Goal: Information Seeking & Learning: Learn about a topic

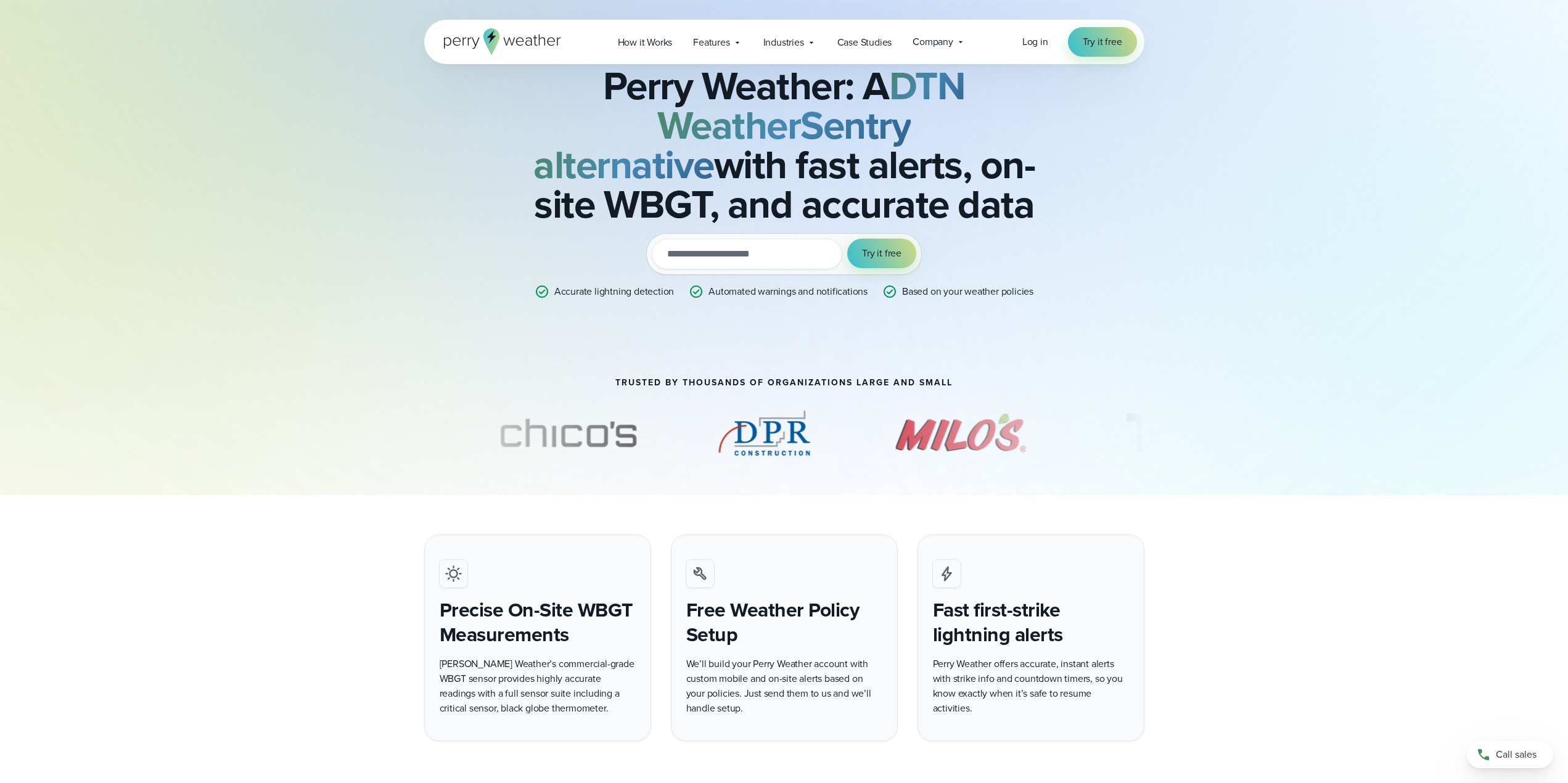
scroll to position [62, 0]
click at [726, 50] on div "Features Explore All Features Explore Perry Weather's on-site weather hardware …" at bounding box center [717, 42] width 70 height 25
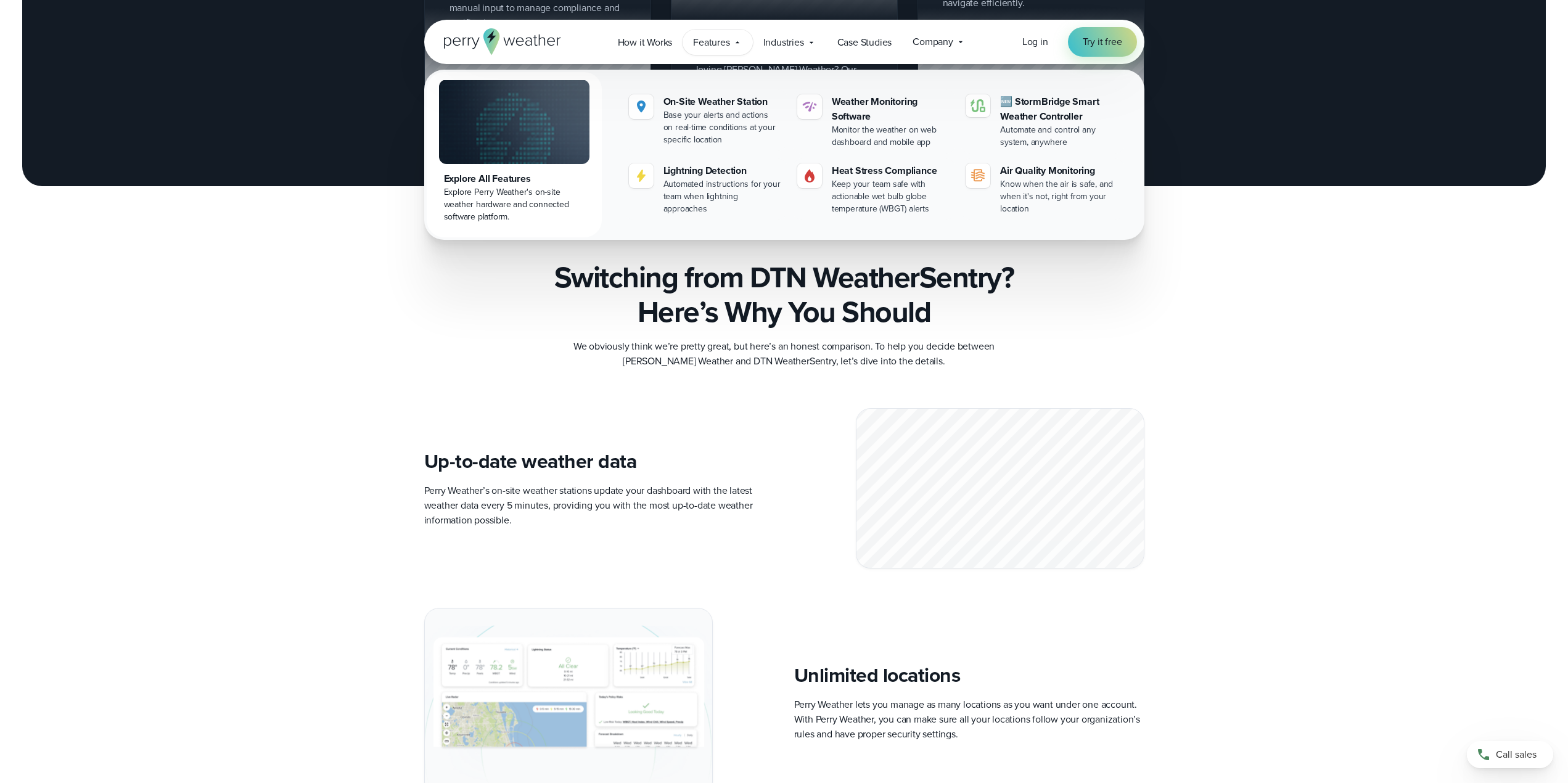
scroll to position [1973, 0]
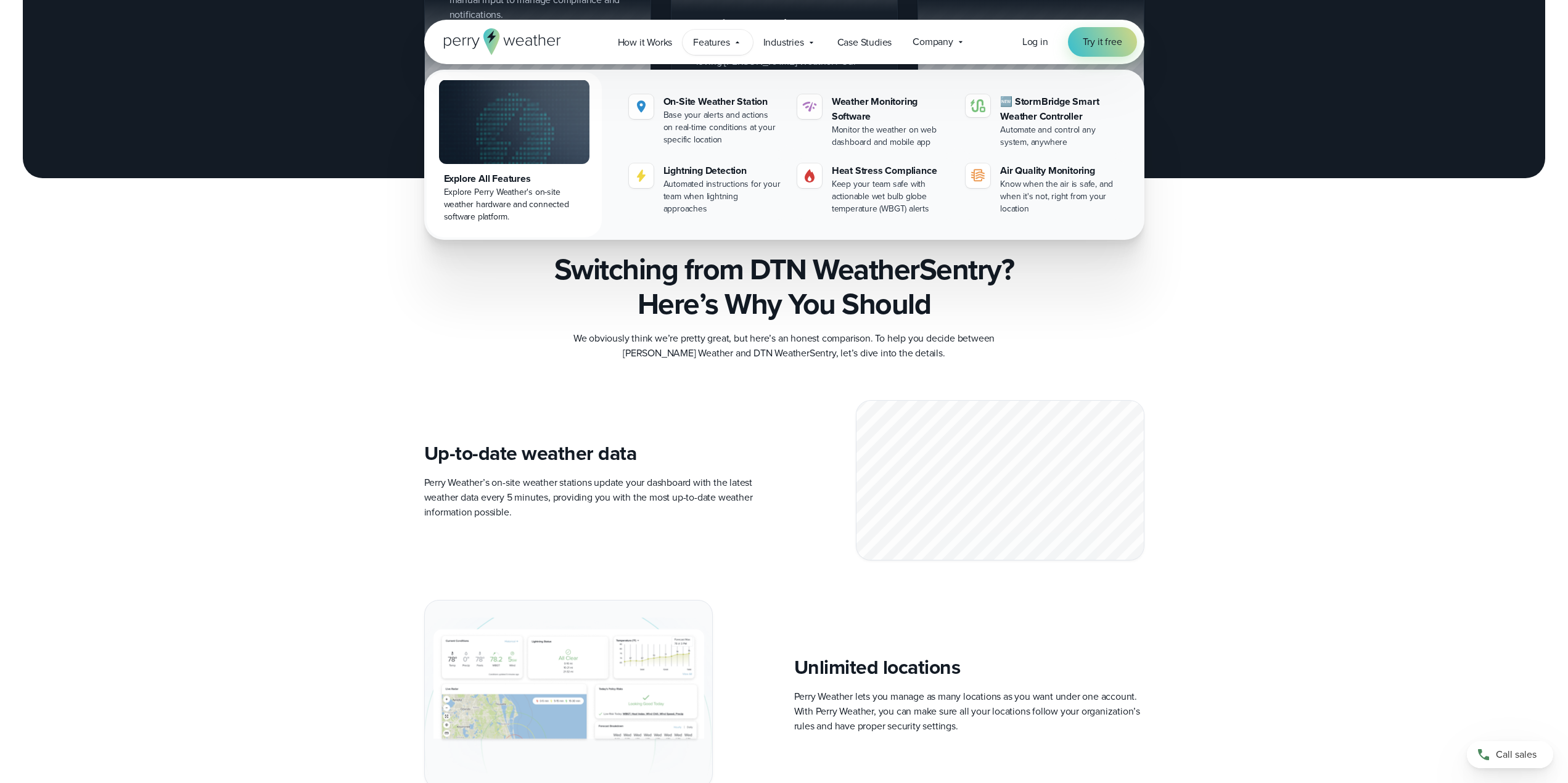
click at [776, 394] on div "DTN WeatherSentry Alternatives Perry Weather: A DTN WeatherSentry alternative w…" at bounding box center [784, 524] width 1568 height 4993
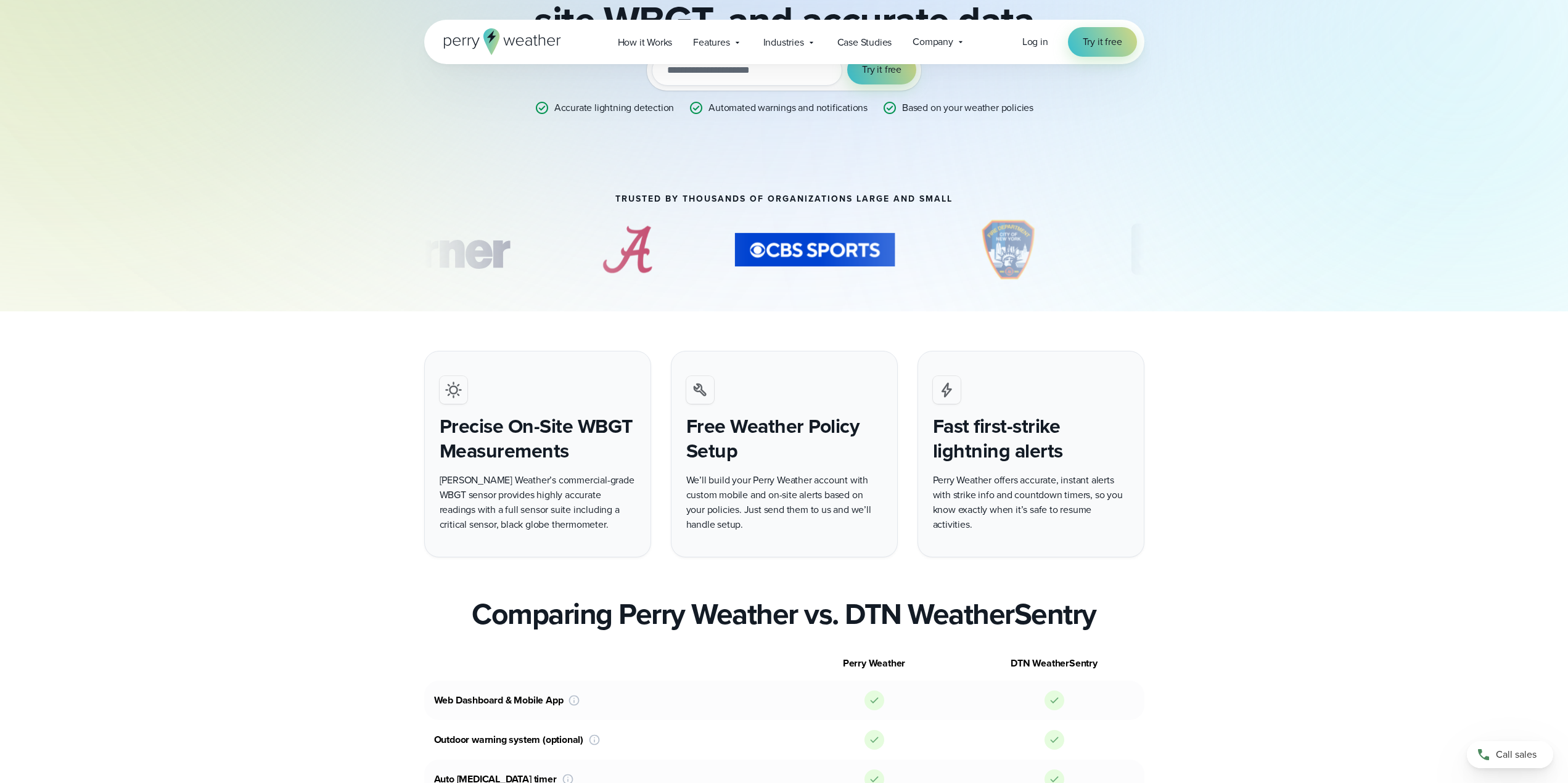
scroll to position [0, 0]
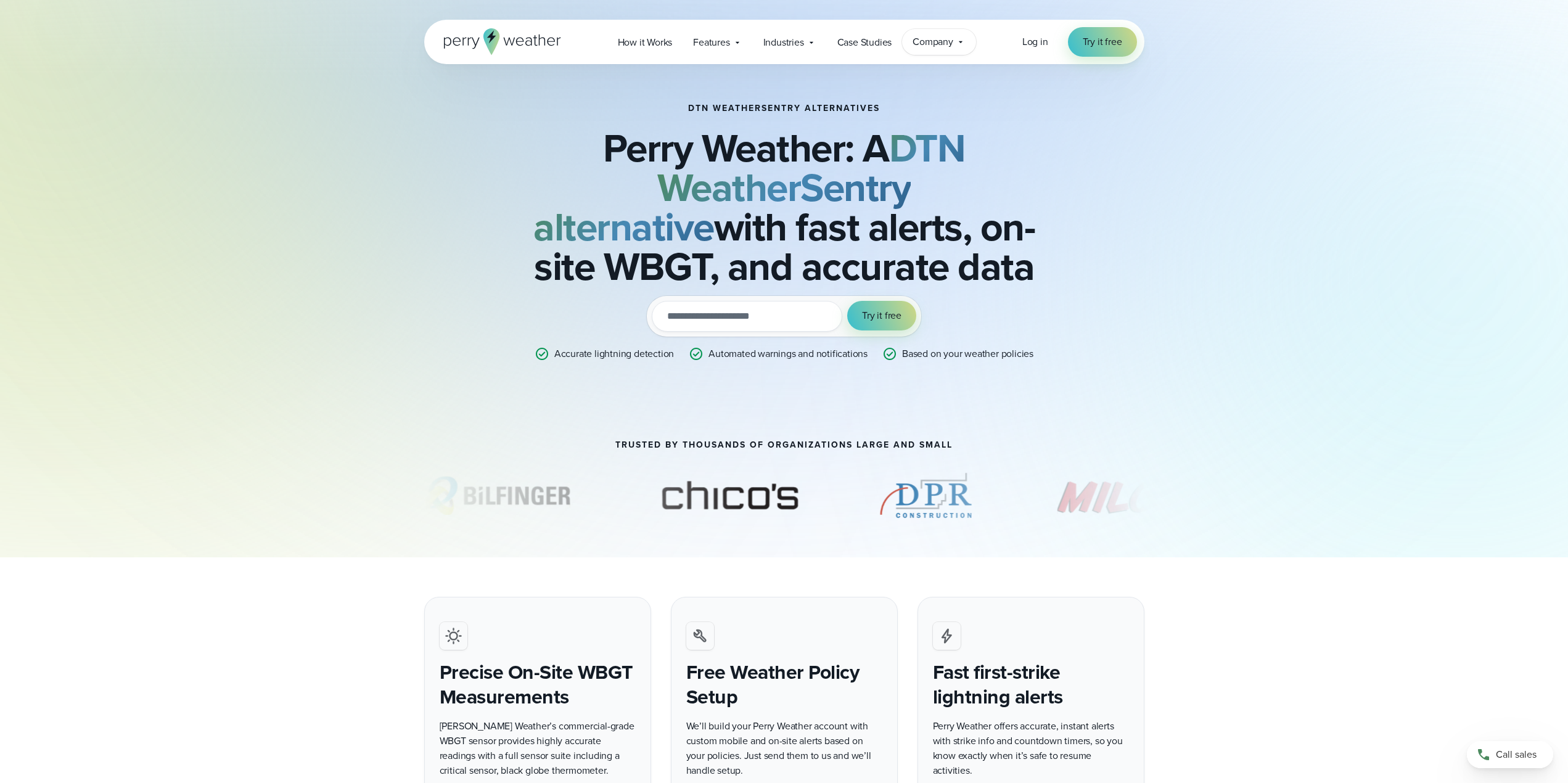
click at [946, 41] on span "Company" at bounding box center [933, 42] width 41 height 15
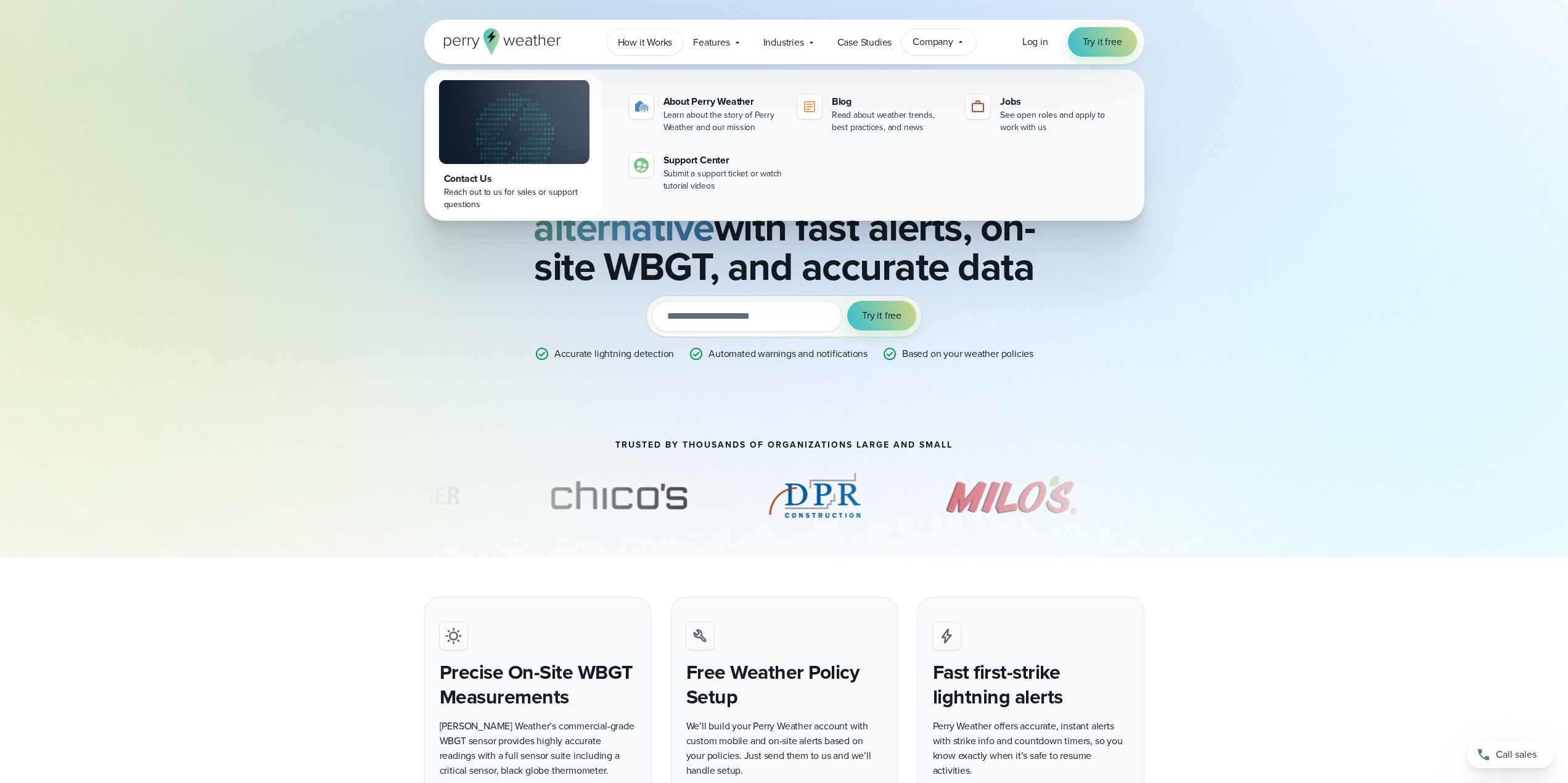
click at [633, 45] on span "How it Works" at bounding box center [645, 42] width 55 height 15
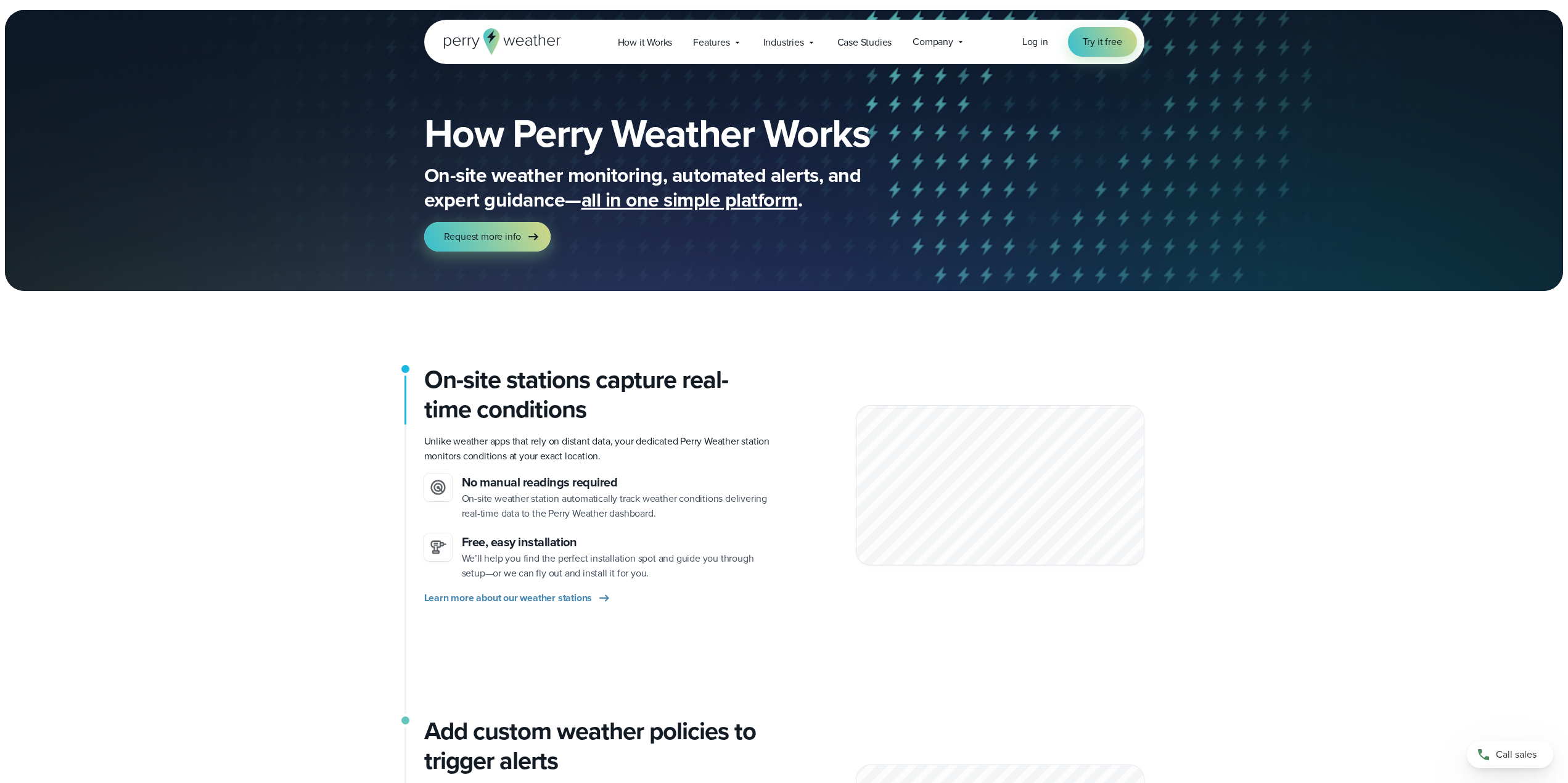
click at [720, 45] on span "Features" at bounding box center [711, 42] width 37 height 15
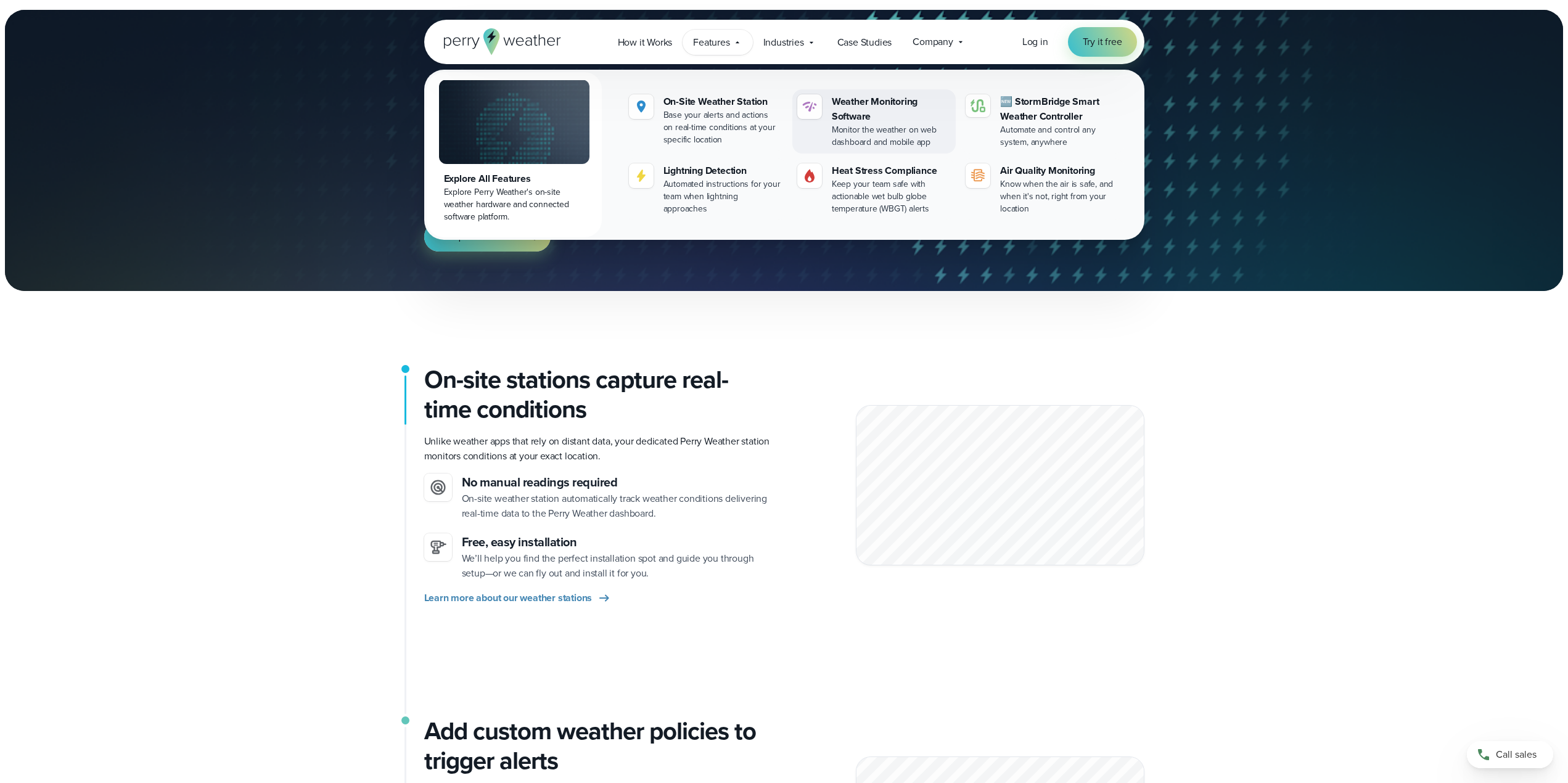
click at [865, 122] on div "Weather Monitoring Software" at bounding box center [891, 109] width 119 height 30
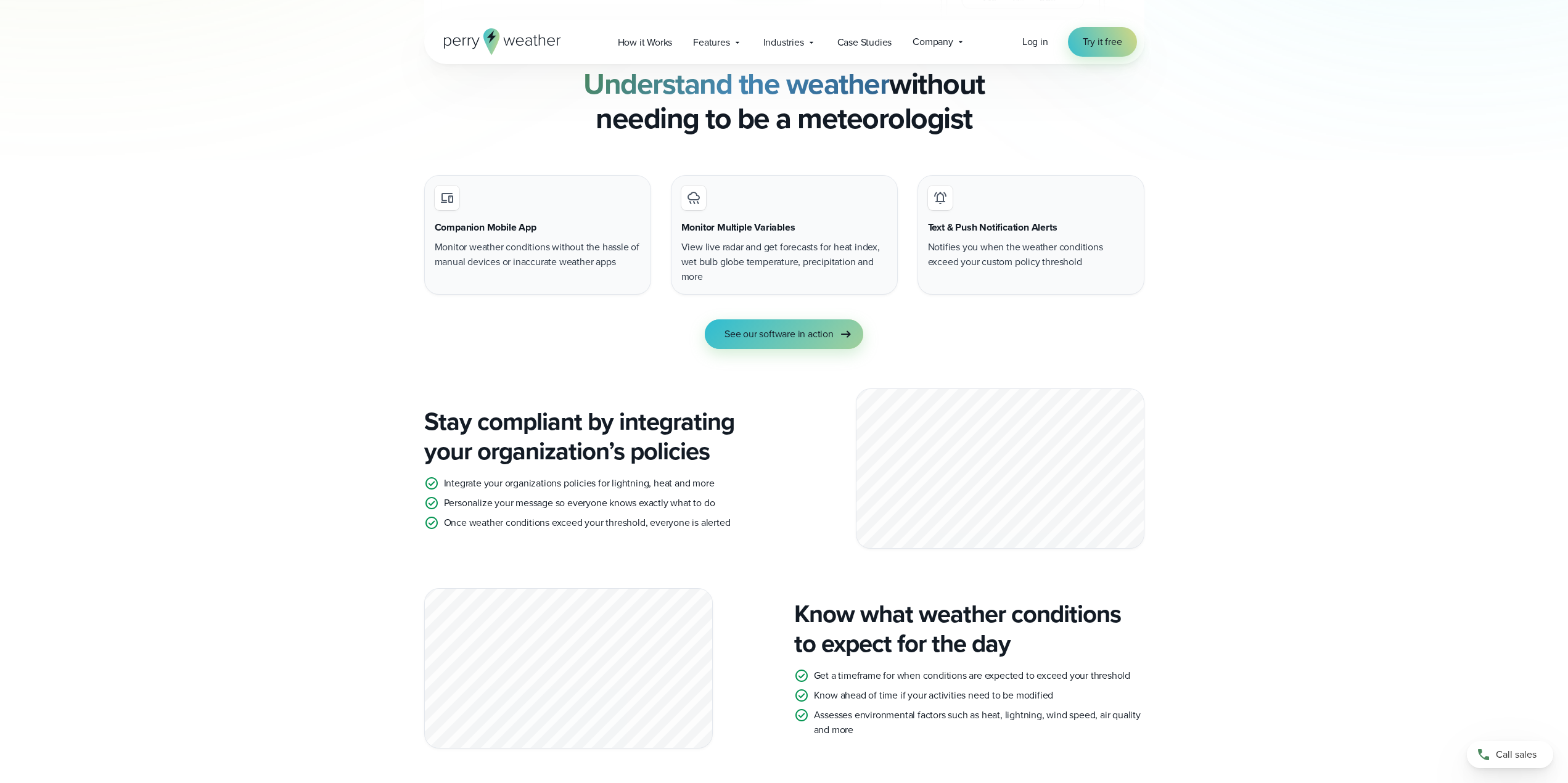
scroll to position [986, 0]
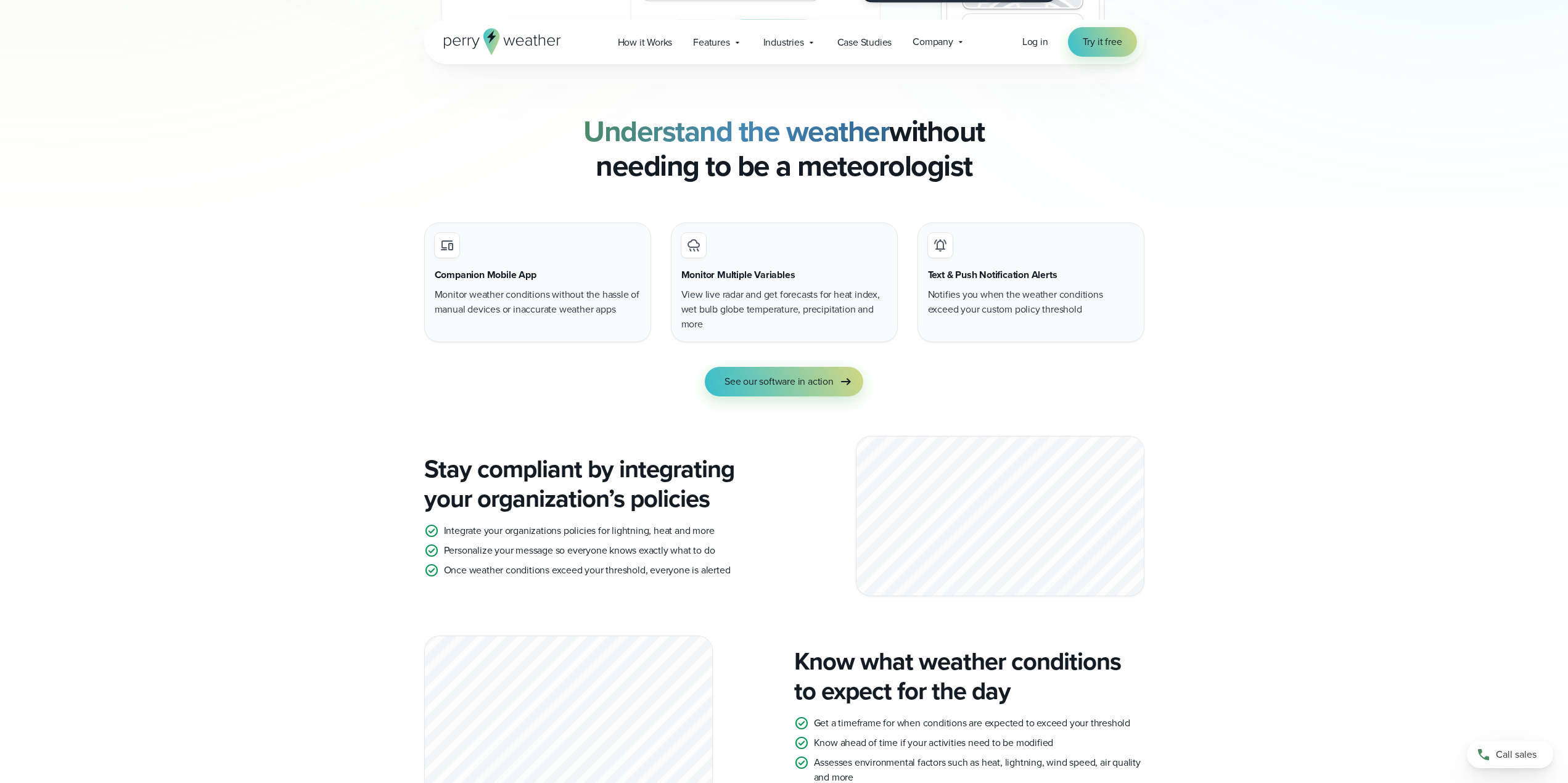
click at [813, 385] on span "See our software in action" at bounding box center [779, 381] width 109 height 15
